Goal: Register for event/course

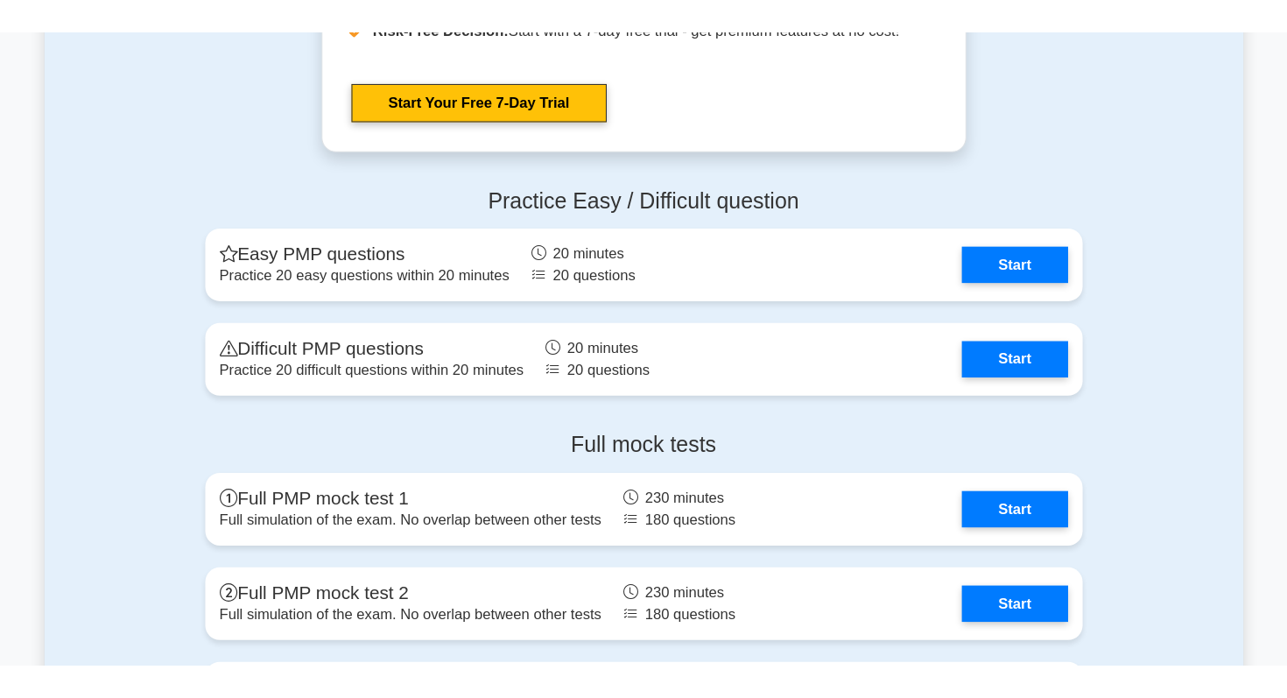
scroll to position [4767, 0]
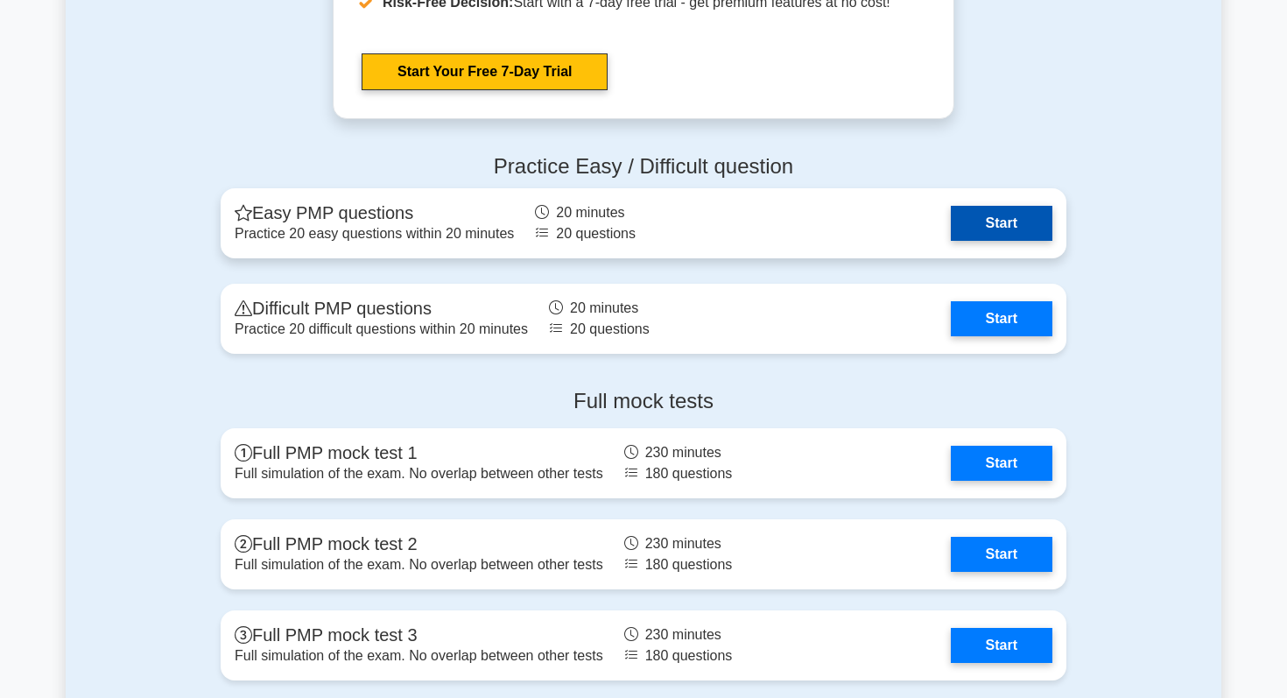
click at [995, 222] on link "Start" at bounding box center [1002, 223] width 102 height 35
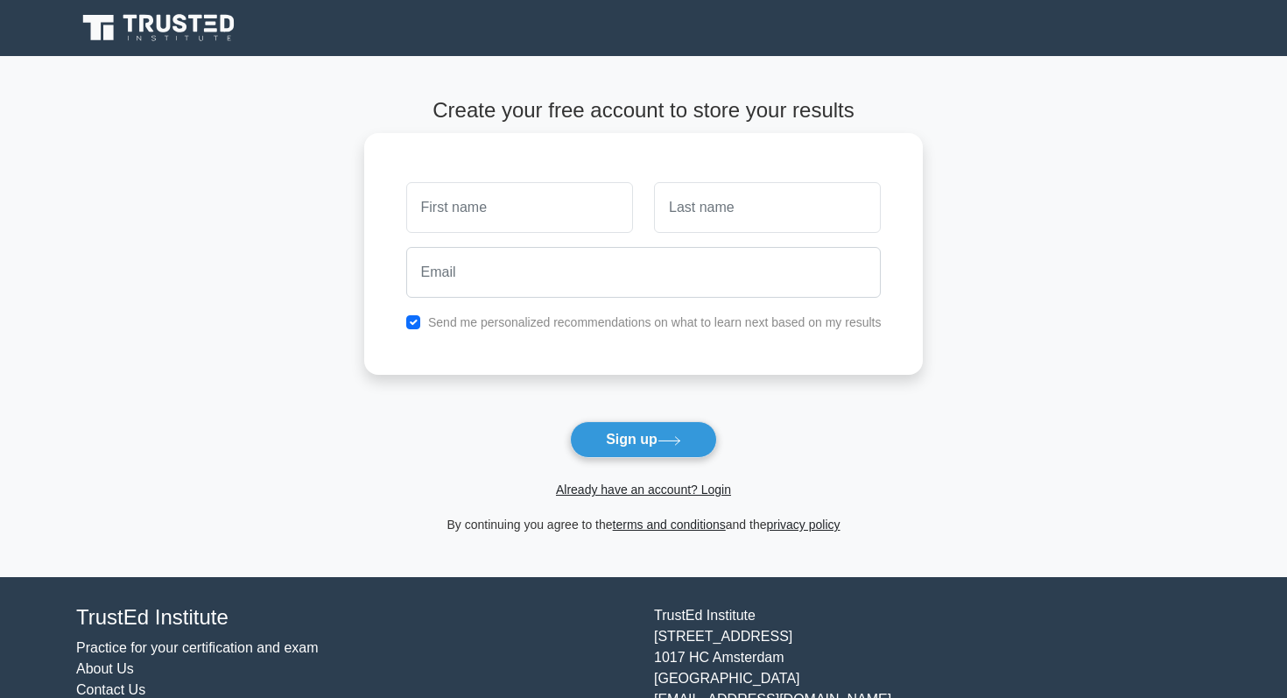
click at [498, 212] on input "text" at bounding box center [519, 207] width 227 height 51
type input "Shreya"
click at [675, 218] on input "text" at bounding box center [767, 207] width 227 height 51
type input "Nair"
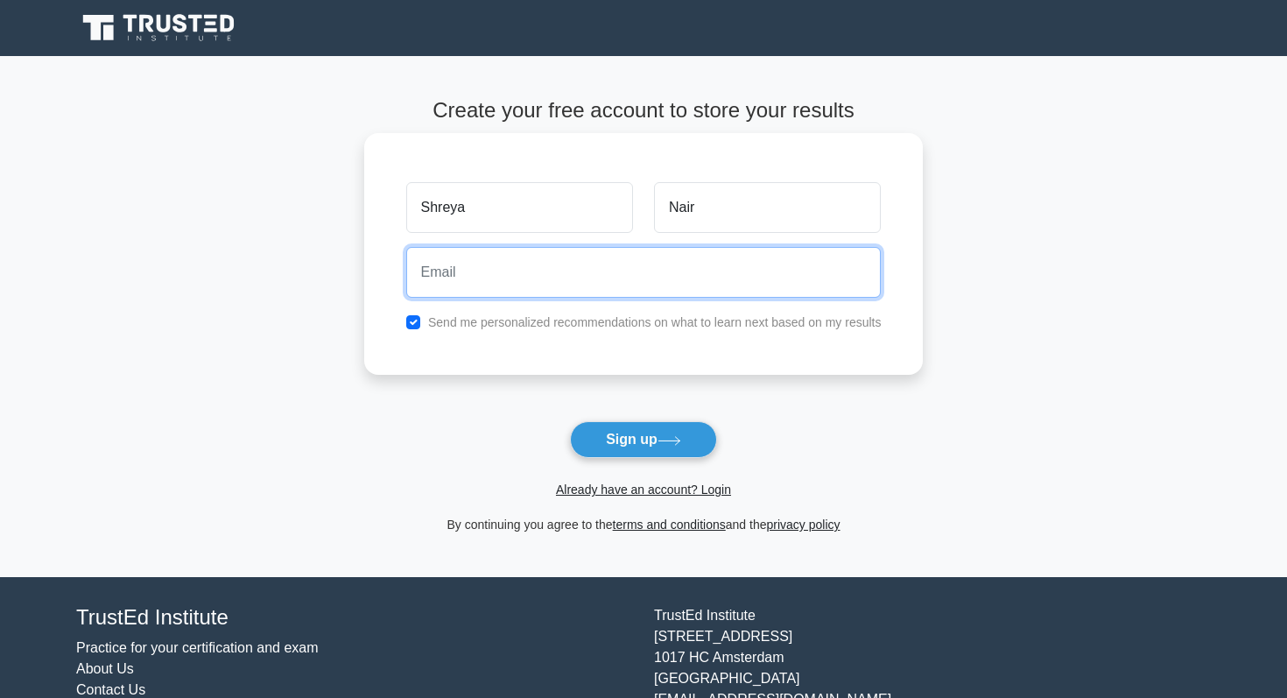
click at [761, 281] on input "email" at bounding box center [643, 272] width 475 height 51
type input "shnair05@icloud.com"
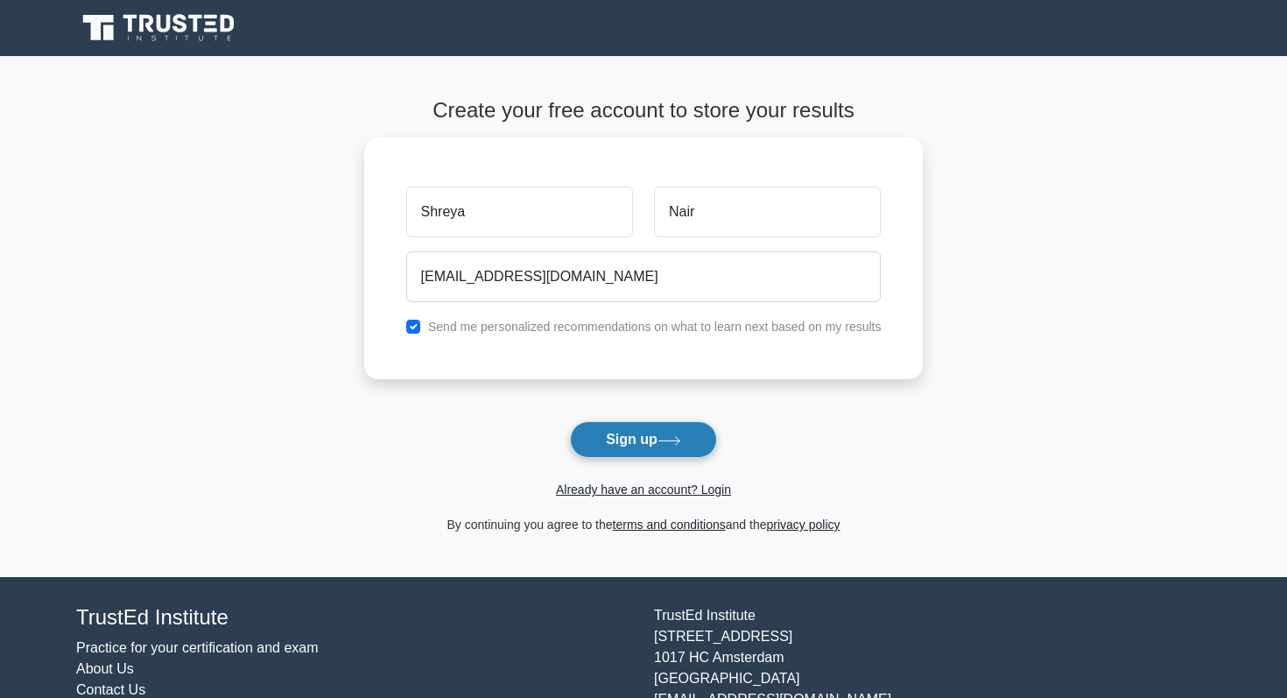
click at [652, 441] on button "Sign up" at bounding box center [643, 439] width 147 height 37
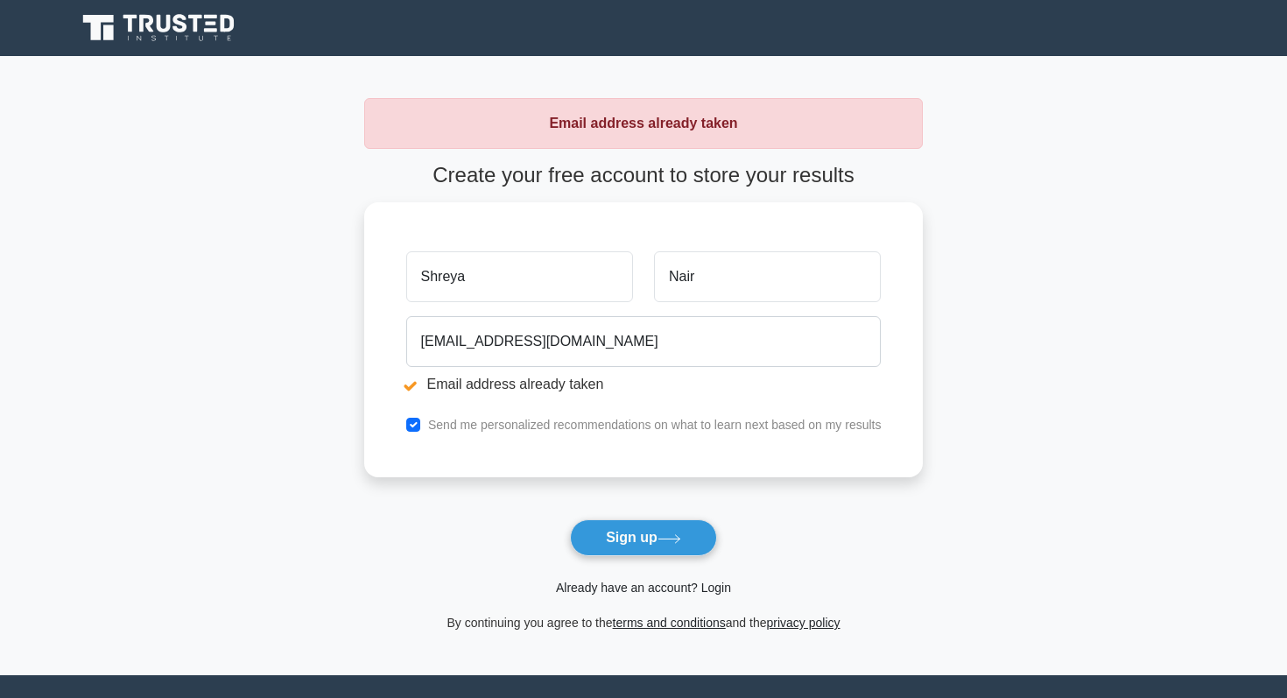
click at [663, 587] on link "Already have an account? Login" at bounding box center [643, 587] width 175 height 14
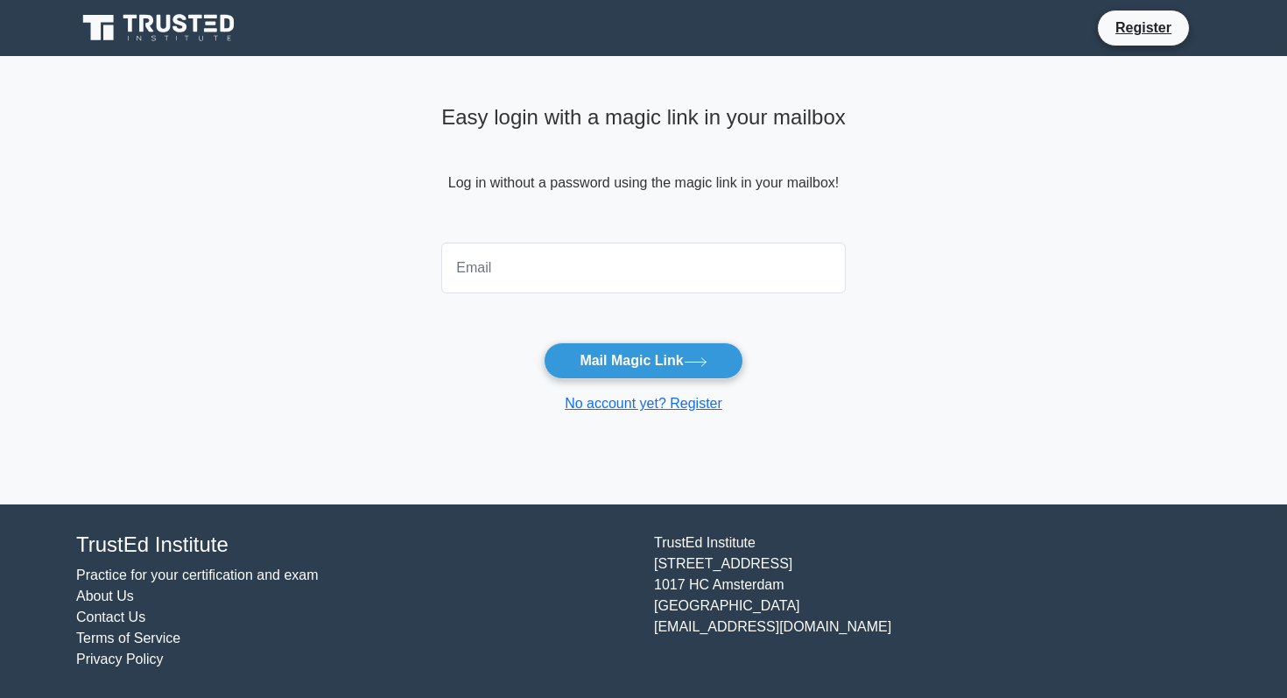
click at [605, 258] on input "email" at bounding box center [643, 268] width 404 height 51
type input "[EMAIL_ADDRESS][DOMAIN_NAME]"
click at [137, 30] on icon at bounding box center [160, 27] width 168 height 33
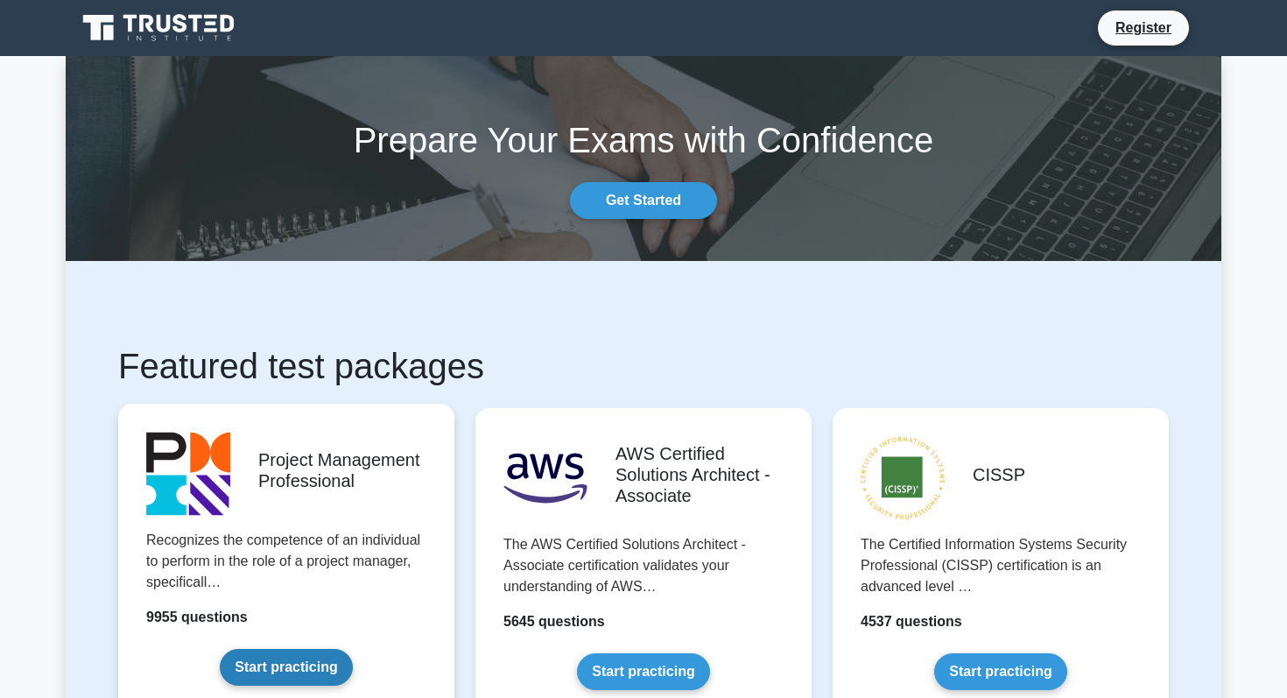
click at [293, 684] on link "Start practicing" at bounding box center [286, 667] width 132 height 37
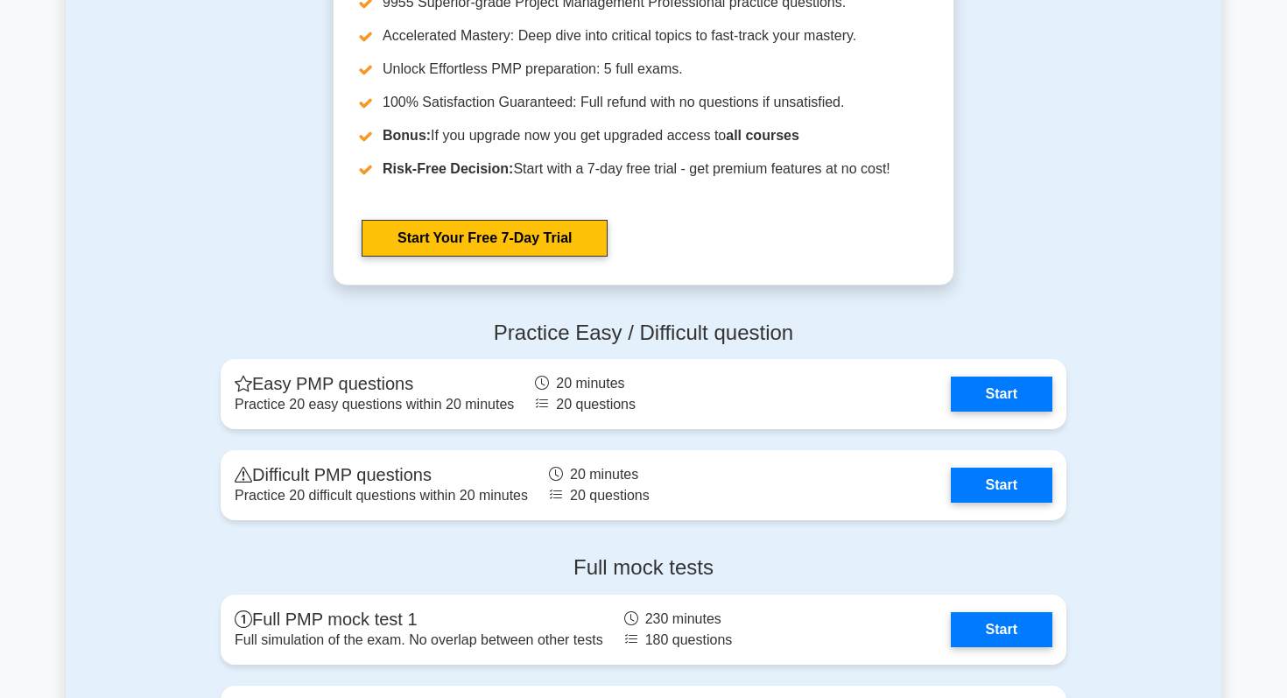
scroll to position [4665, 0]
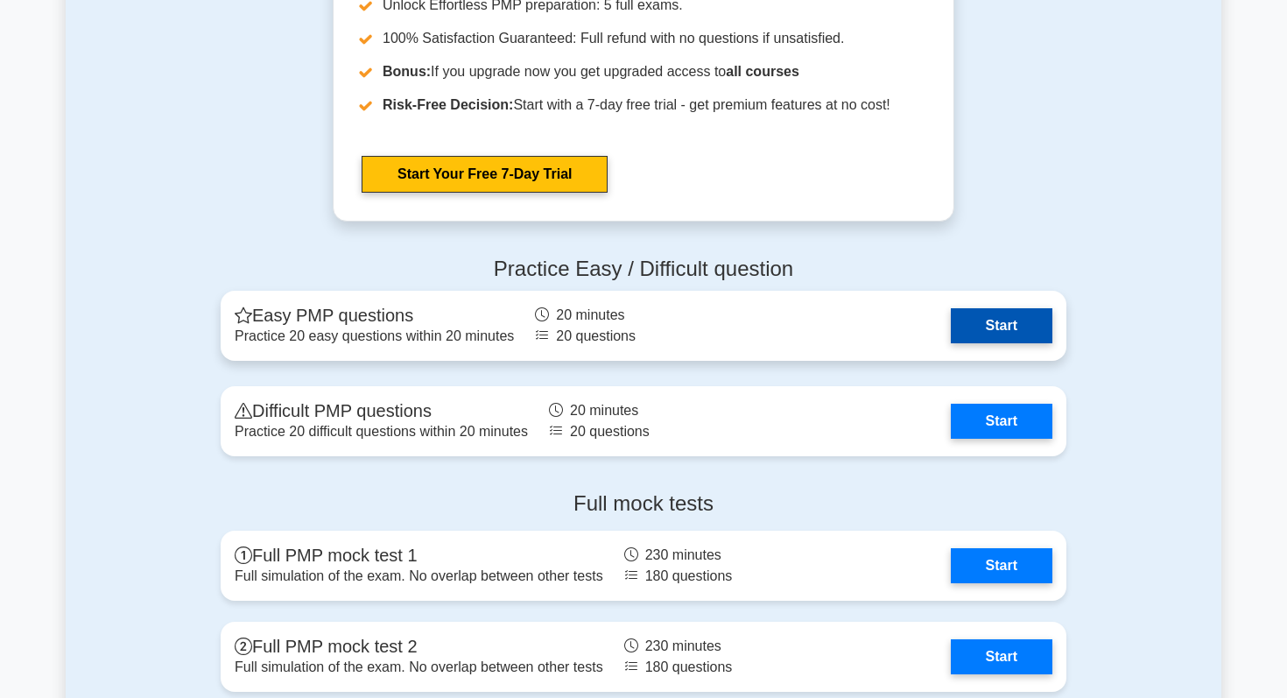
click at [957, 339] on link "Start" at bounding box center [1002, 325] width 102 height 35
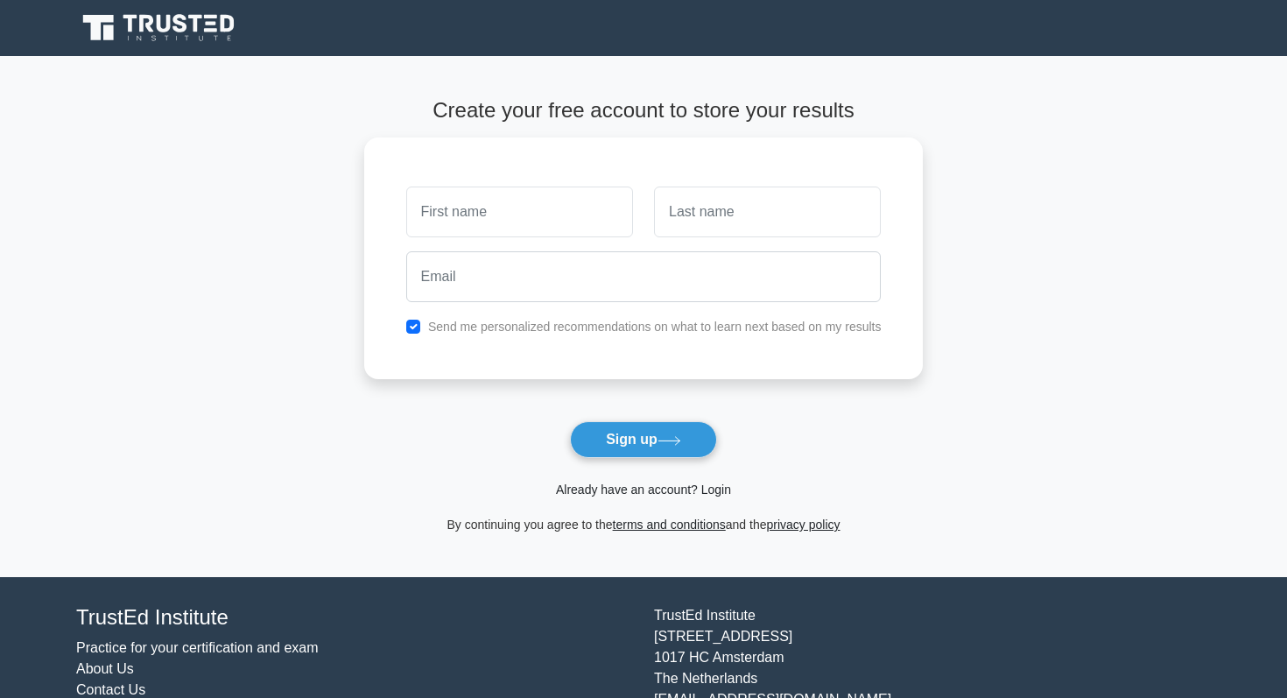
click at [641, 486] on link "Already have an account? Login" at bounding box center [643, 489] width 175 height 14
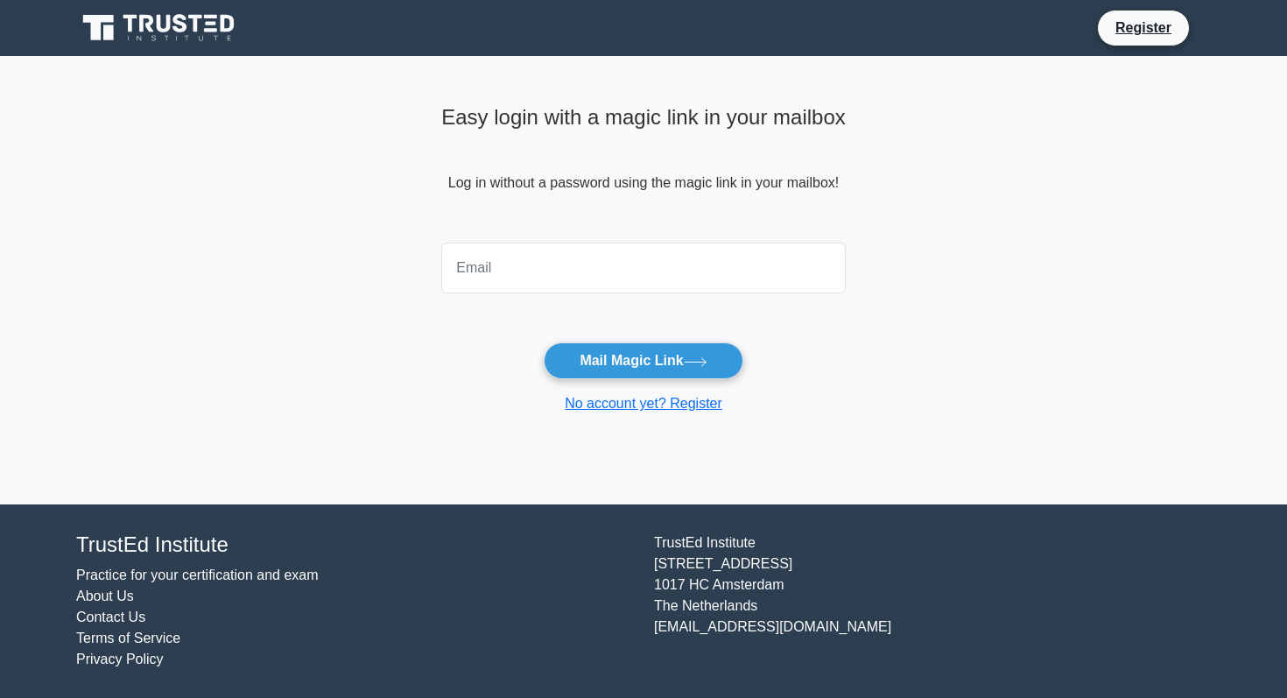
click at [600, 253] on input "email" at bounding box center [643, 268] width 404 height 51
type input "shnair05@icloud.com"
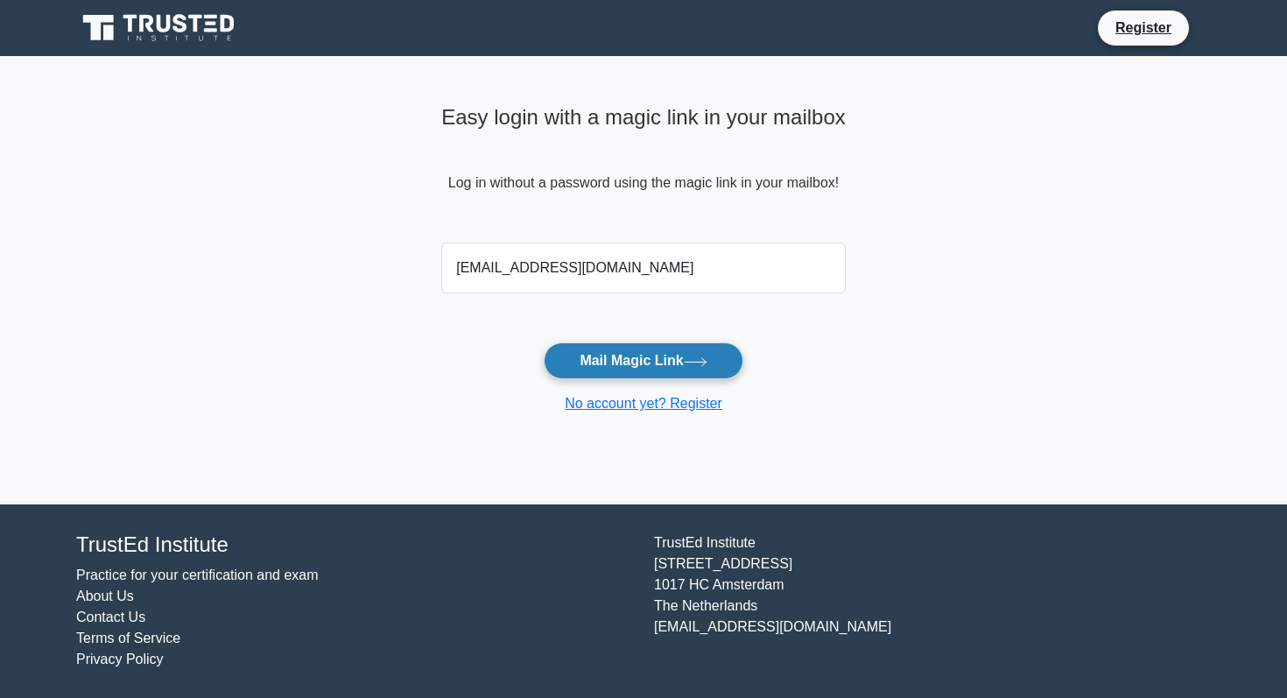
click at [618, 353] on button "Mail Magic Link" at bounding box center [643, 360] width 199 height 37
